Goal: Task Accomplishment & Management: Manage account settings

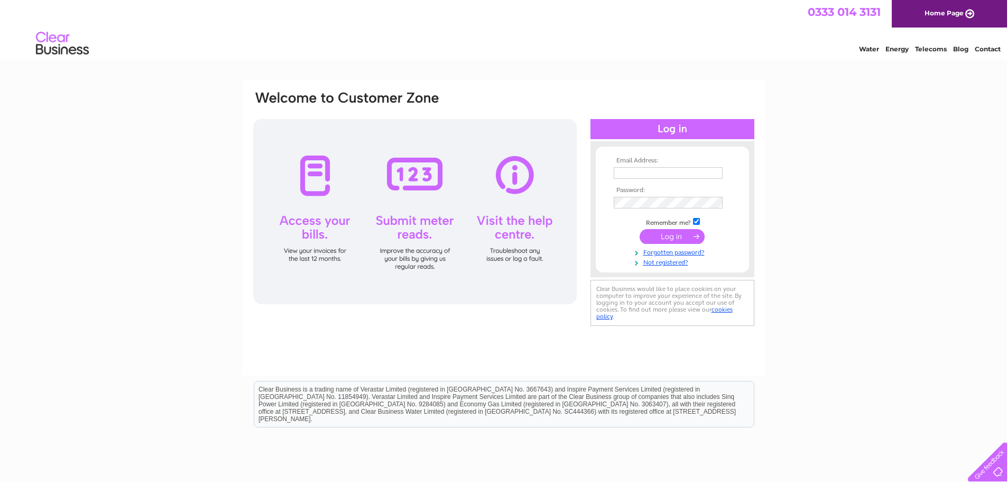
type input "fergusmonk@hotmail.com"
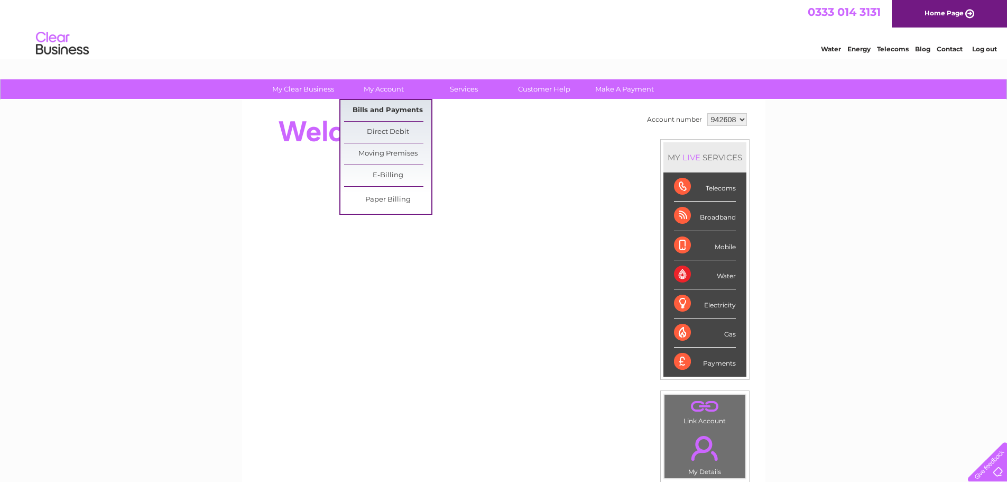
click at [379, 108] on link "Bills and Payments" at bounding box center [387, 110] width 87 height 21
click at [386, 109] on link "Bills and Payments" at bounding box center [387, 110] width 87 height 21
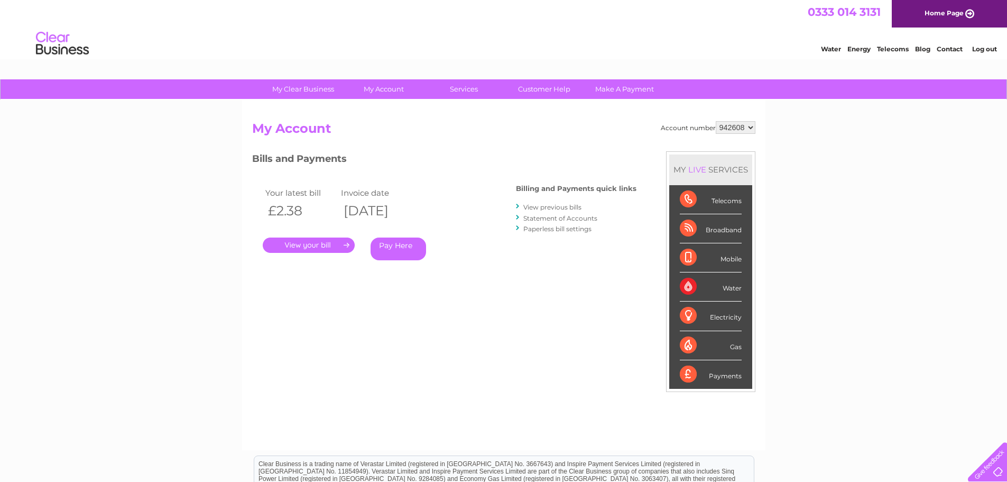
click at [315, 243] on link "." at bounding box center [309, 244] width 92 height 15
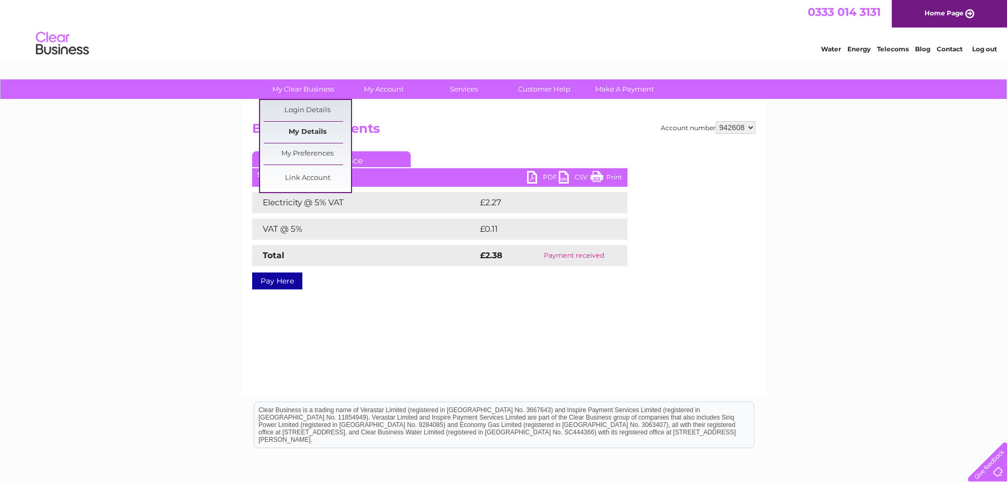
click at [305, 129] on link "My Details" at bounding box center [307, 132] width 87 height 21
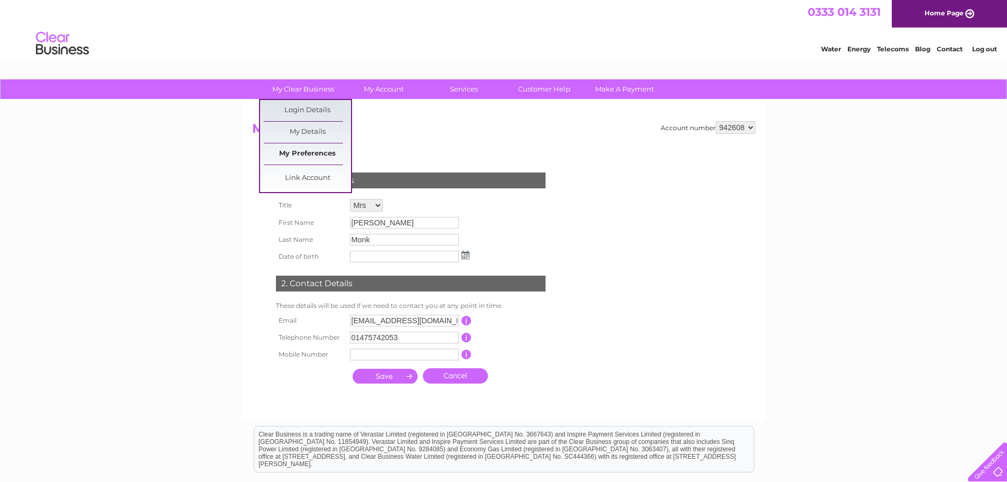
click at [309, 153] on link "My Preferences" at bounding box center [307, 153] width 87 height 21
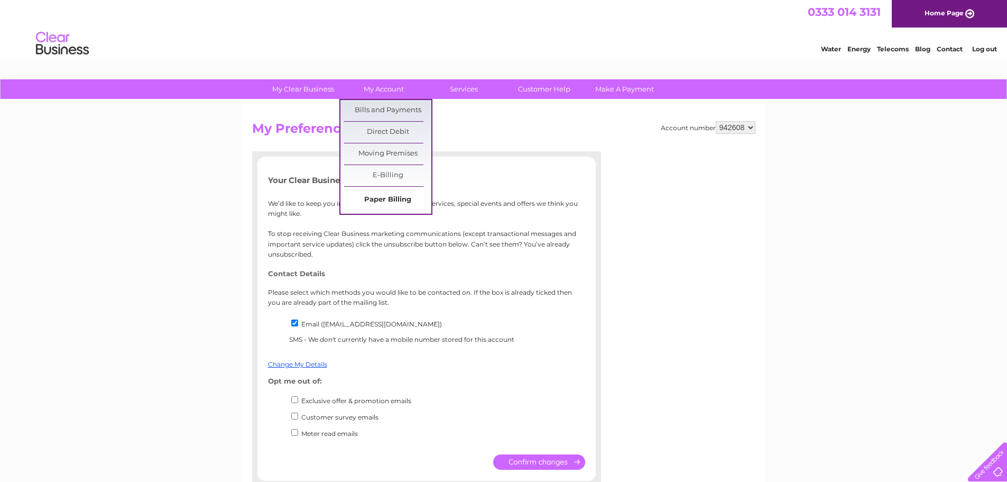
click at [387, 198] on link "Paper Billing" at bounding box center [387, 199] width 87 height 21
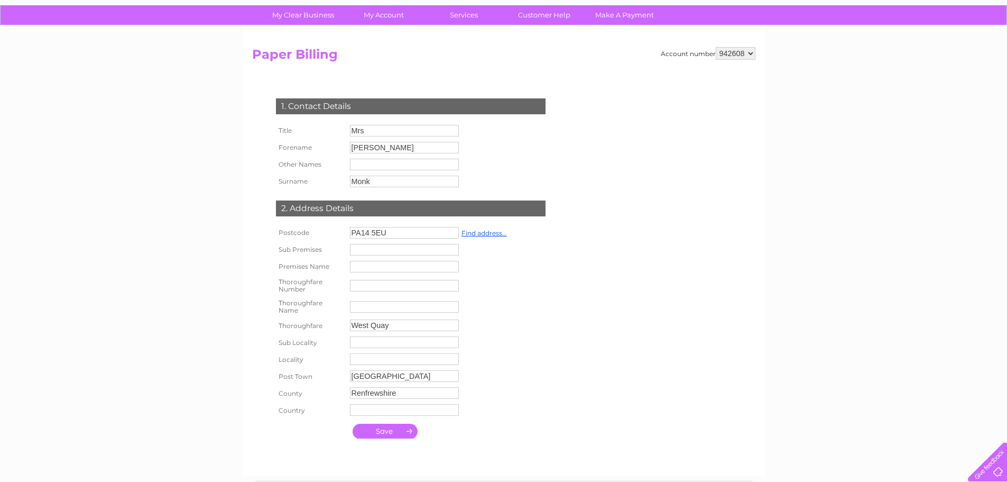
scroll to position [53, 0]
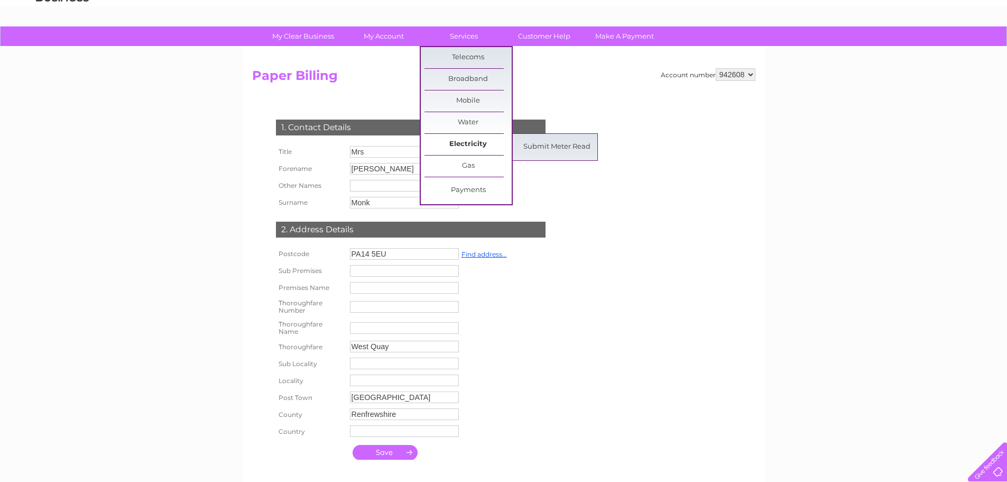
click at [468, 146] on link "Electricity" at bounding box center [468, 144] width 87 height 21
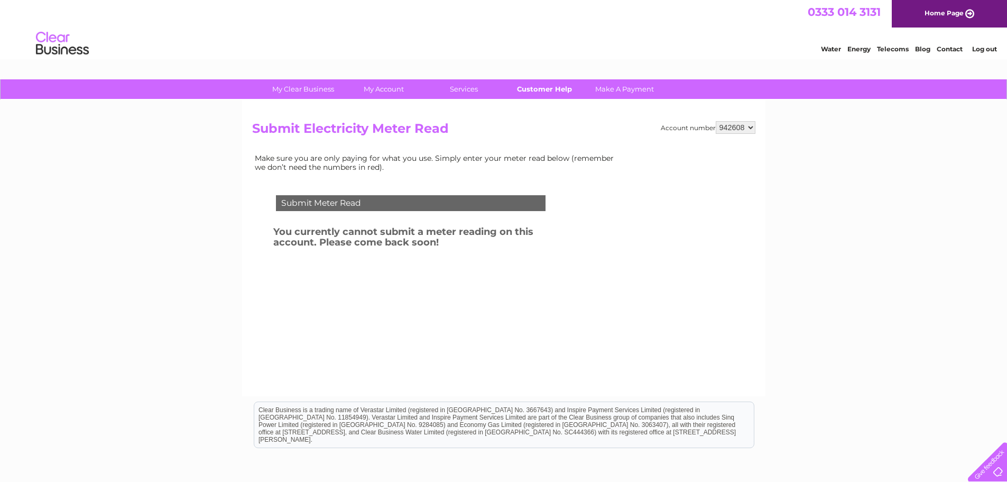
click at [548, 88] on link "Customer Help" at bounding box center [544, 89] width 87 height 20
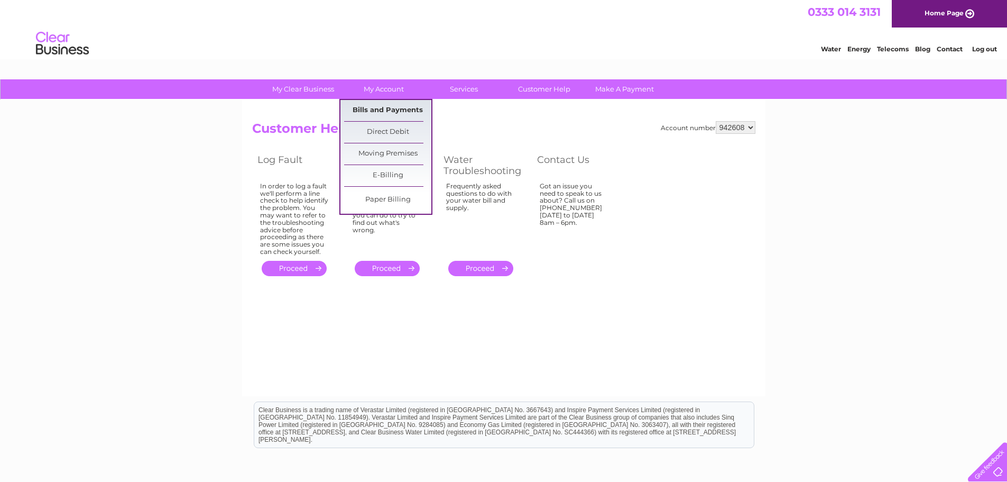
click at [388, 108] on link "Bills and Payments" at bounding box center [387, 110] width 87 height 21
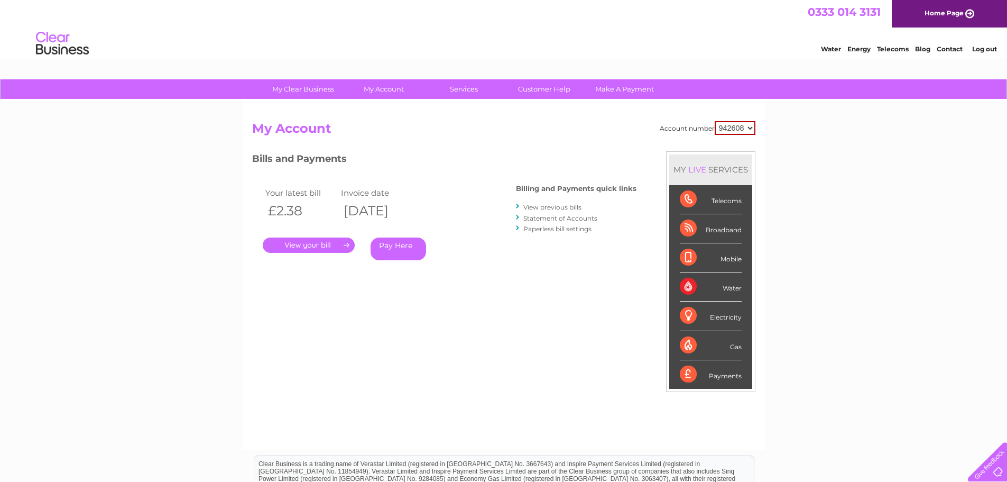
click at [319, 243] on link "." at bounding box center [309, 244] width 92 height 15
